Goal: Navigation & Orientation: Find specific page/section

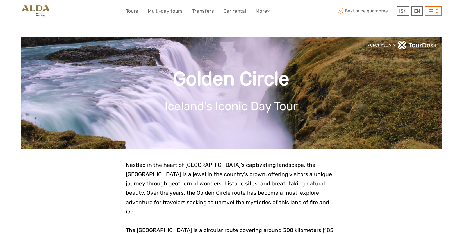
click at [34, 8] on img at bounding box center [35, 11] width 30 height 14
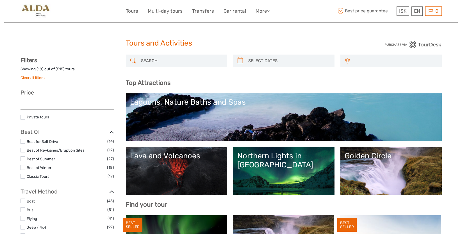
select select
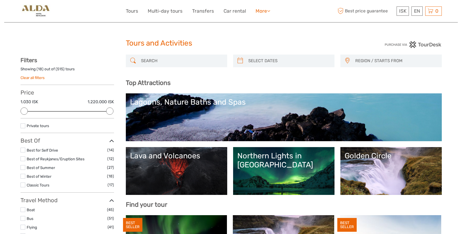
click at [259, 12] on link "More" at bounding box center [263, 11] width 15 height 8
click at [360, 11] on span "Best price guarantee" at bounding box center [365, 10] width 59 height 9
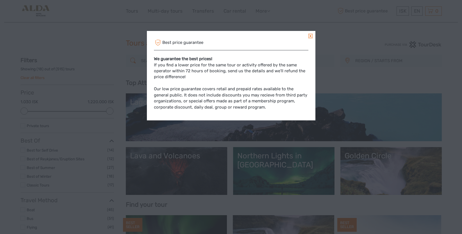
click at [312, 36] on link at bounding box center [310, 36] width 4 height 4
